Goal: Task Accomplishment & Management: Manage account settings

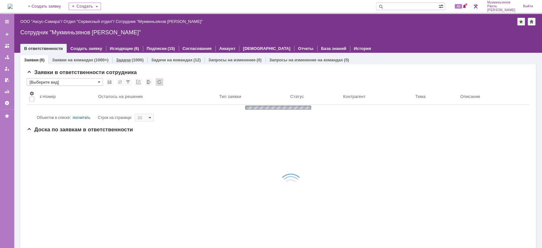
click at [122, 58] on link "Задачи" at bounding box center [123, 59] width 15 height 5
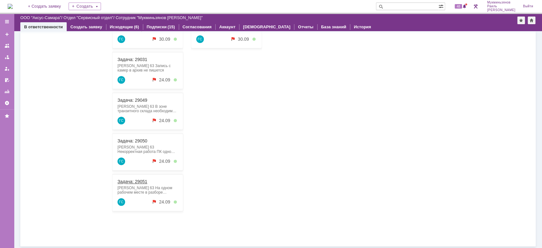
click at [130, 179] on link "Задача: 29051" at bounding box center [133, 181] width 30 height 5
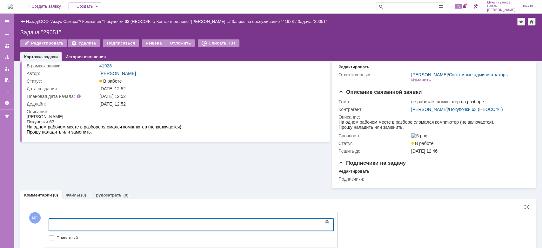
click at [106, 220] on body at bounding box center [100, 224] width 95 height 11
drag, startPoint x: 79, startPoint y: 224, endPoint x: 85, endPoint y: 226, distance: 6.4
click at [79, 224] on div "Наладили 3 пк в отделе разбора, на одном подвели интернет, на другом замена бп" at bounding box center [101, 226] width 90 height 10
click at [146, 225] on div "Наладили 4 пк в отделе разбора, на одном подвели интернет, на другом замена бп" at bounding box center [101, 226] width 90 height 10
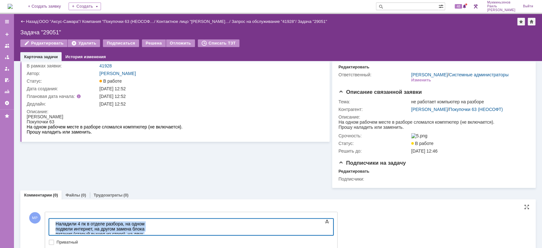
drag, startPoint x: 289, startPoint y: 227, endPoint x: 42, endPoint y: 215, distance: 247.4
click at [53, 219] on html "Наладили 4 пк в отделе разбора, на одном подвели интернет, на другом замена бло…" at bounding box center [100, 237] width 95 height 36
click at [146, 231] on div "Наладили 4 пк в отделе разбора, на одном подвели интернет, на другом замена бло…" at bounding box center [101, 236] width 90 height 30
click at [146, 224] on div "Наладили 4 пк в отделе разбора, на одном подвели интернет, на другом замена бло…" at bounding box center [101, 236] width 90 height 30
click at [54, 227] on body "Наладили 4 пк в отделе разбора, на одном подвели интернет, на втором замена бло…" at bounding box center [100, 237] width 95 height 36
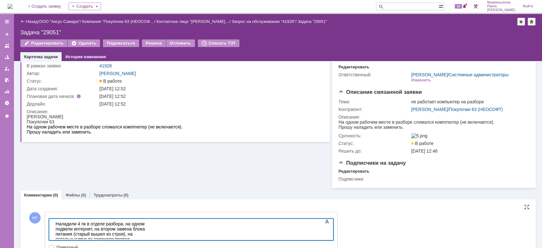
click at [148, 237] on body "Наладили 4 пк в отделе разбора, на одном подвели интернет, на втором замена бло…" at bounding box center [100, 239] width 95 height 41
click at [146, 224] on div "Наладили 4 пк в отделе разбора, на одном подвели интернет, на втором замена бло…" at bounding box center [101, 239] width 90 height 36
click at [131, 228] on div "Наладили 4 пк в отделе разбора, на одном подвели интернет, на втором замена бло…" at bounding box center [101, 239] width 90 height 36
click at [146, 224] on div "Наладили 4 пк в отделе разбора, на одном подвели интернет, на втором замена бло…" at bounding box center [101, 239] width 90 height 36
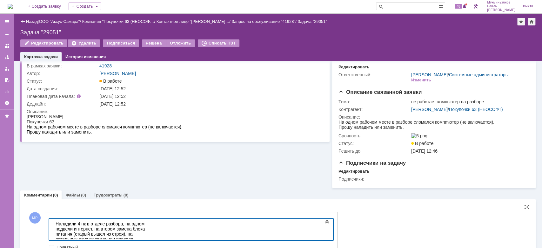
click at [146, 234] on div "Наладили 4 пк в отделе разбора, на одном подвели интернет, на втором замена бло…" at bounding box center [101, 239] width 90 height 36
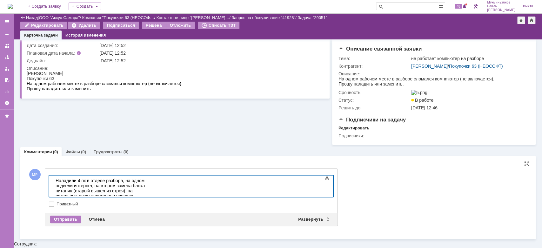
scroll to position [43, 0]
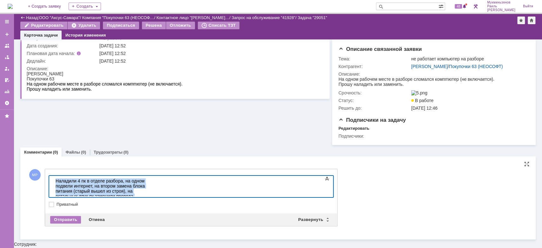
drag, startPoint x: 84, startPoint y: 191, endPoint x: 14, endPoint y: 161, distance: 75.7
click at [53, 176] on html "Наладили 4 пк в отделе разбора, на одном подвели интернет, на втором замена бло…" at bounding box center [100, 196] width 95 height 41
copy div "Наладили 4 пк в отделе разбора, на одном подвели интернет, на втором замена бло…"
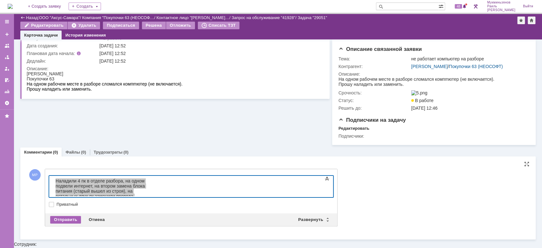
click at [67, 223] on div "Отправить" at bounding box center [65, 220] width 31 height 8
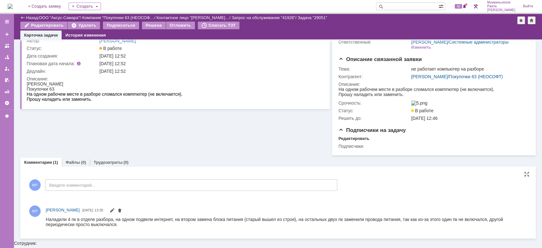
scroll to position [0, 0]
click at [150, 26] on div "Решена" at bounding box center [154, 26] width 24 height 8
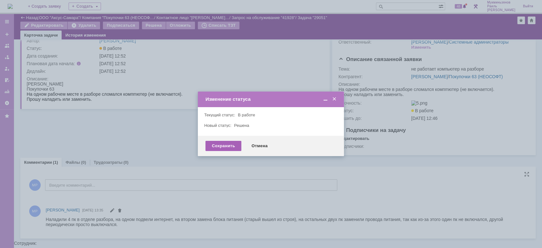
click at [233, 145] on div "Сохранить" at bounding box center [224, 146] width 36 height 10
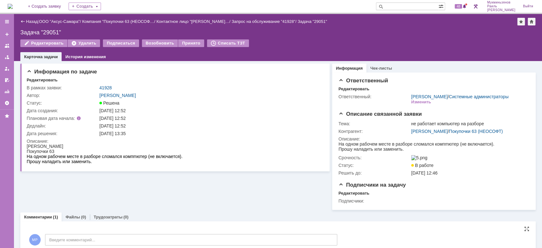
click at [13, 6] on img at bounding box center [10, 6] width 5 height 5
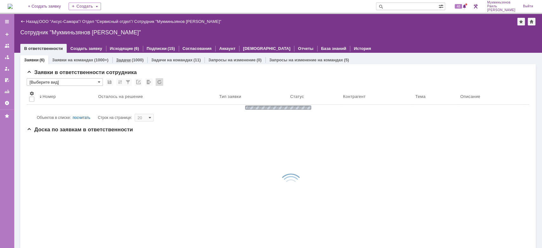
click at [118, 58] on link "Задачи" at bounding box center [123, 59] width 15 height 5
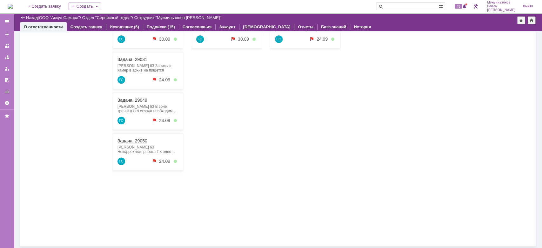
click at [148, 140] on div "Задача: 29050" at bounding box center [148, 140] width 60 height 5
click at [137, 139] on link "Задача: 29050" at bounding box center [133, 140] width 30 height 5
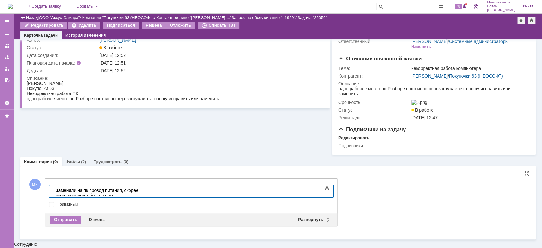
click at [120, 191] on div "Заменили на пк провод питания, скорее всего проблема была в нем." at bounding box center [101, 193] width 90 height 10
click at [122, 189] on div "Заменили на пк провод питания, скорее всего проблема была в нем." at bounding box center [101, 193] width 90 height 10
click at [146, 192] on div "Заменили на пк провод питания, скорее всего проблема была в нем." at bounding box center [101, 193] width 90 height 10
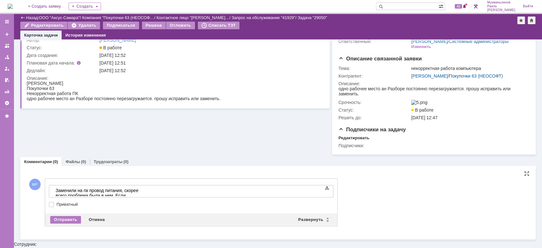
drag, startPoint x: 226, startPoint y: 397, endPoint x: 263, endPoint y: 190, distance: 210.8
click at [146, 190] on div "Заменили на пк провод питания, скорее всего проблема была в нем. Если проблема …" at bounding box center [101, 195] width 90 height 15
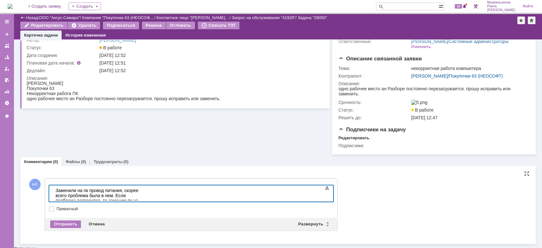
scroll to position [37, 0]
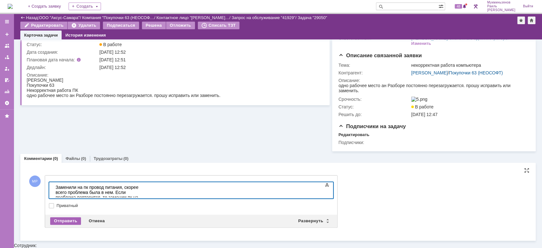
click at [73, 225] on div "Отправить" at bounding box center [65, 221] width 31 height 8
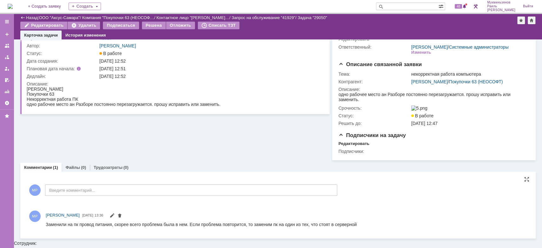
scroll to position [0, 0]
drag, startPoint x: 151, startPoint y: 27, endPoint x: 161, endPoint y: 48, distance: 23.6
click at [151, 27] on div "Решена" at bounding box center [154, 26] width 24 height 8
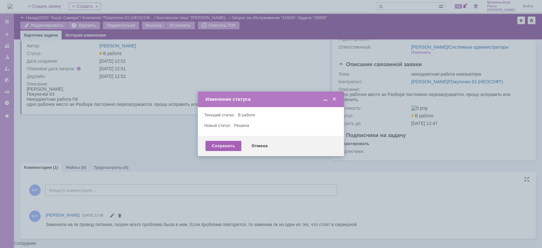
click at [219, 147] on div "Сохранить" at bounding box center [224, 146] width 36 height 10
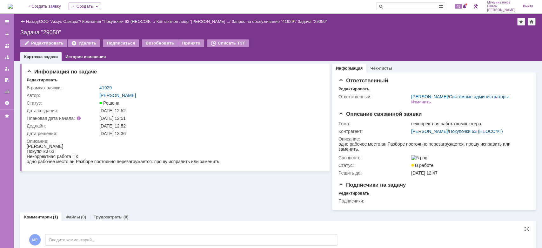
click at [13, 6] on img at bounding box center [10, 6] width 5 height 5
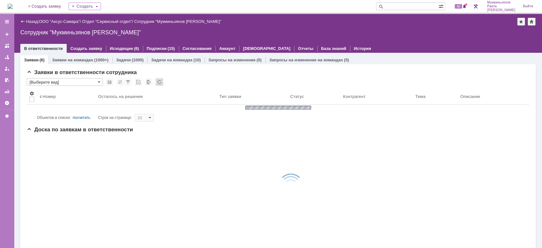
click at [126, 54] on div "Заявки (6) Заявки на командах (1000+) Задачи (1000) Задачи на командах (10) Зап…" at bounding box center [278, 224] width 516 height 342
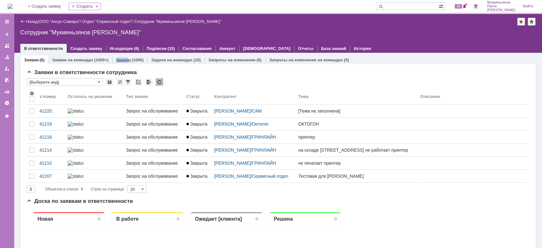
click at [127, 63] on div "Задачи (1000)" at bounding box center [129, 59] width 35 height 9
